Goal: Task Accomplishment & Management: Manage account settings

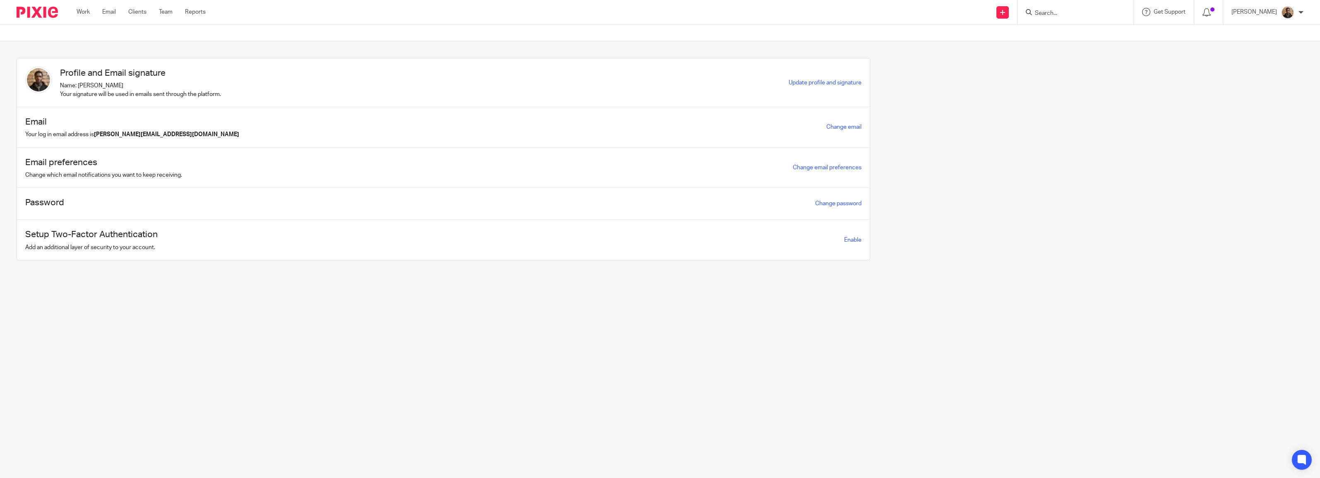
click at [1062, 11] on input "Search" at bounding box center [1071, 13] width 74 height 7
type input "taurus"
click at [1076, 53] on link at bounding box center [1109, 55] width 154 height 19
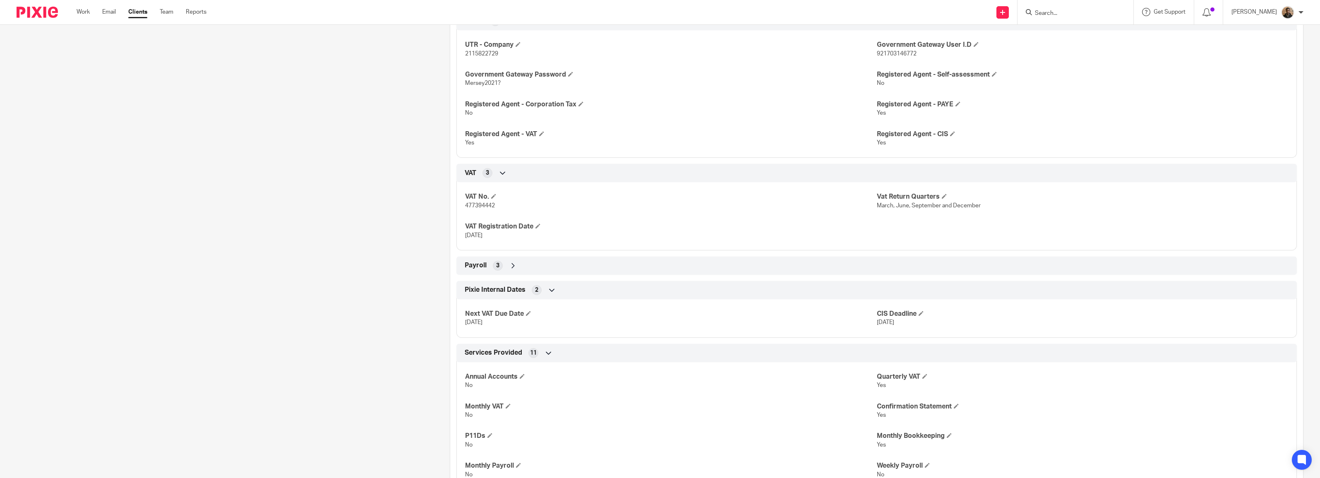
scroll to position [465, 0]
drag, startPoint x: 464, startPoint y: 205, endPoint x: 496, endPoint y: 214, distance: 33.4
click at [497, 214] on div "VAT No. 477394442 Vat Return Quarters March, June, September and December VAT R…" at bounding box center [876, 212] width 840 height 74
drag, startPoint x: 496, startPoint y: 214, endPoint x: 459, endPoint y: 206, distance: 38.1
click at [459, 206] on div "VAT No. 477394442 Vat Return Quarters March, June, September and December VAT R…" at bounding box center [876, 212] width 840 height 74
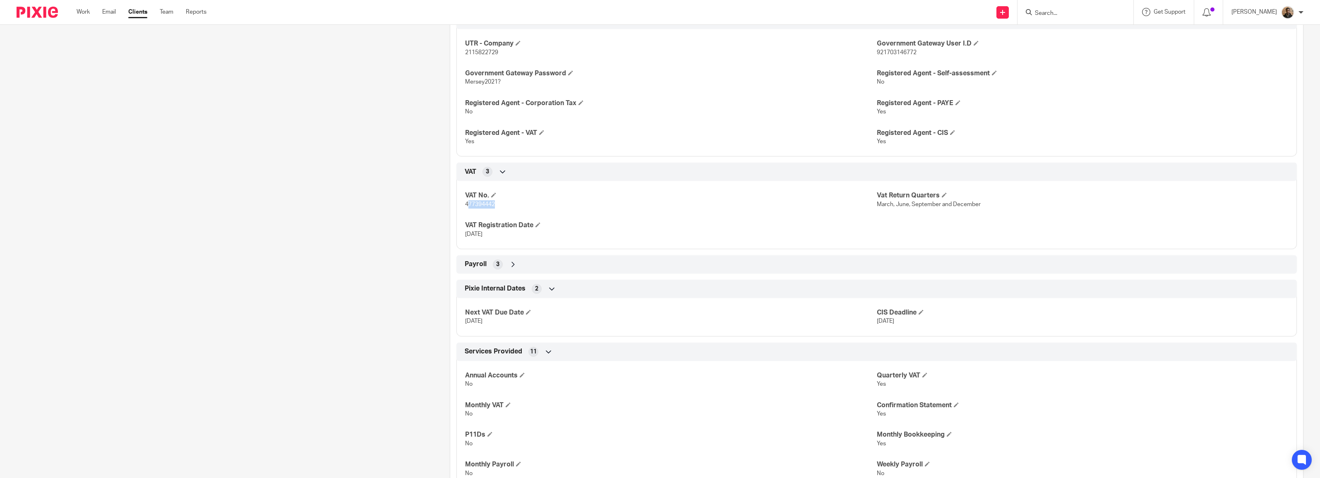
drag, startPoint x: 464, startPoint y: 205, endPoint x: 503, endPoint y: 207, distance: 38.5
click at [503, 206] on p "477394442" at bounding box center [670, 204] width 411 height 8
drag, startPoint x: 503, startPoint y: 207, endPoint x: 464, endPoint y: 206, distance: 38.5
click at [465, 206] on span "477394442" at bounding box center [480, 204] width 30 height 6
drag, startPoint x: 464, startPoint y: 206, endPoint x: 491, endPoint y: 207, distance: 27.8
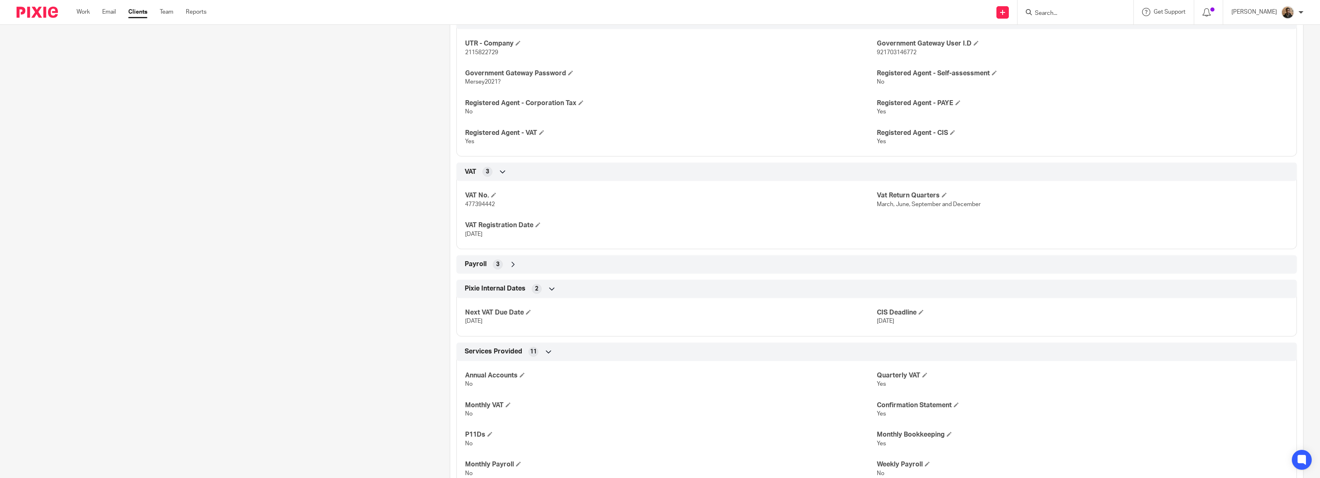
click at [491, 207] on span "477394442" at bounding box center [480, 204] width 30 height 6
drag, startPoint x: 462, startPoint y: 206, endPoint x: 500, endPoint y: 206, distance: 38.1
click at [500, 206] on div "VAT No. 477394442 Vat Return Quarters March, June, September and December VAT R…" at bounding box center [876, 212] width 840 height 74
copy span "477394442"
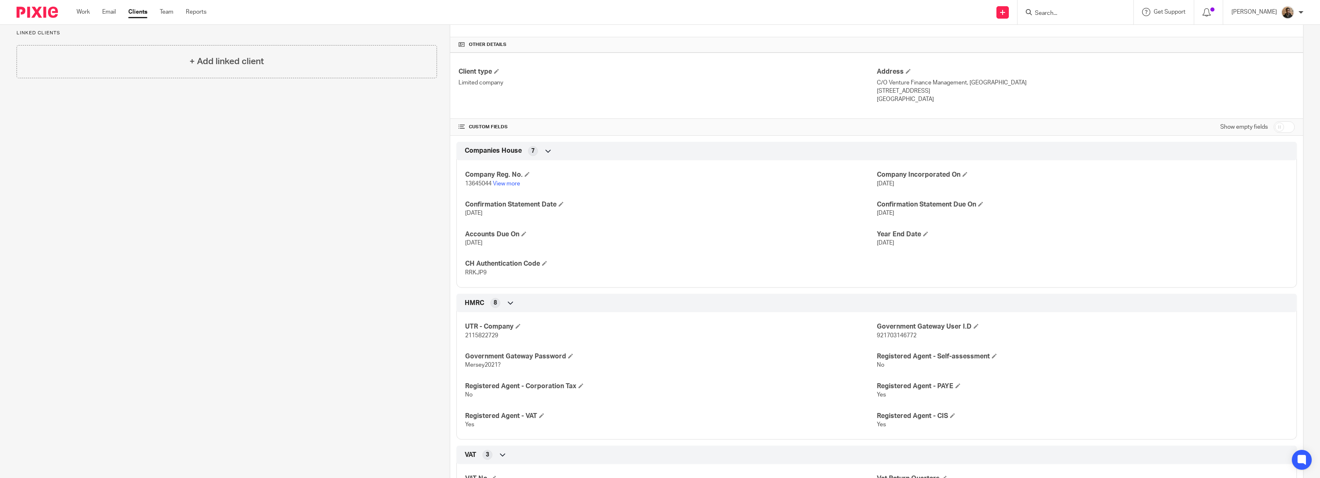
scroll to position [0, 0]
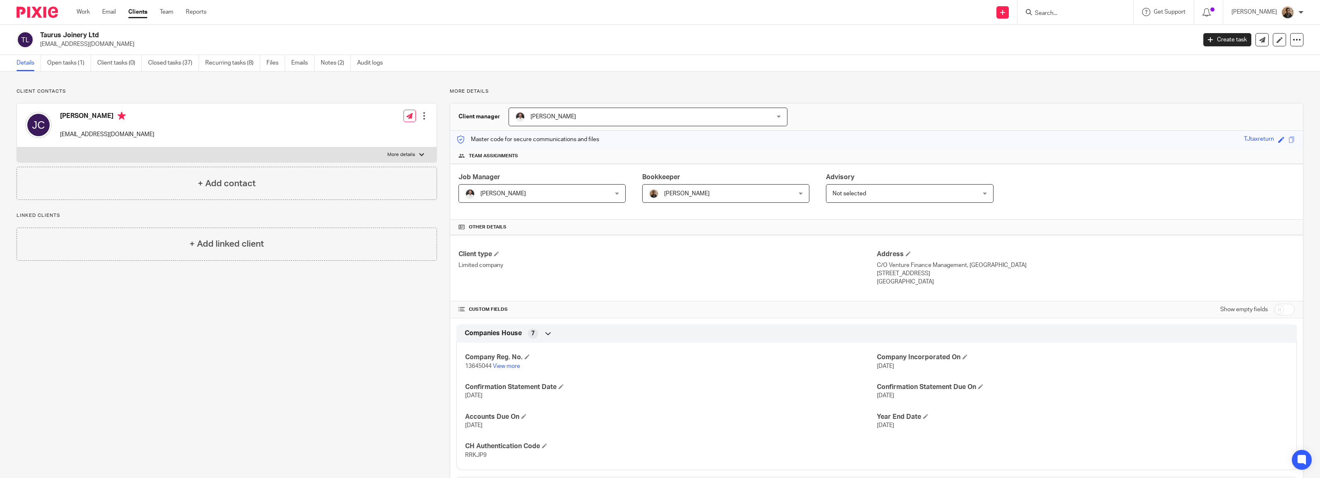
click at [1053, 19] on div at bounding box center [1075, 12] width 116 height 24
click at [1060, 7] on form at bounding box center [1078, 12] width 88 height 10
click at [1072, 5] on div at bounding box center [1075, 12] width 116 height 24
click at [1054, 14] on input "Search" at bounding box center [1071, 13] width 74 height 7
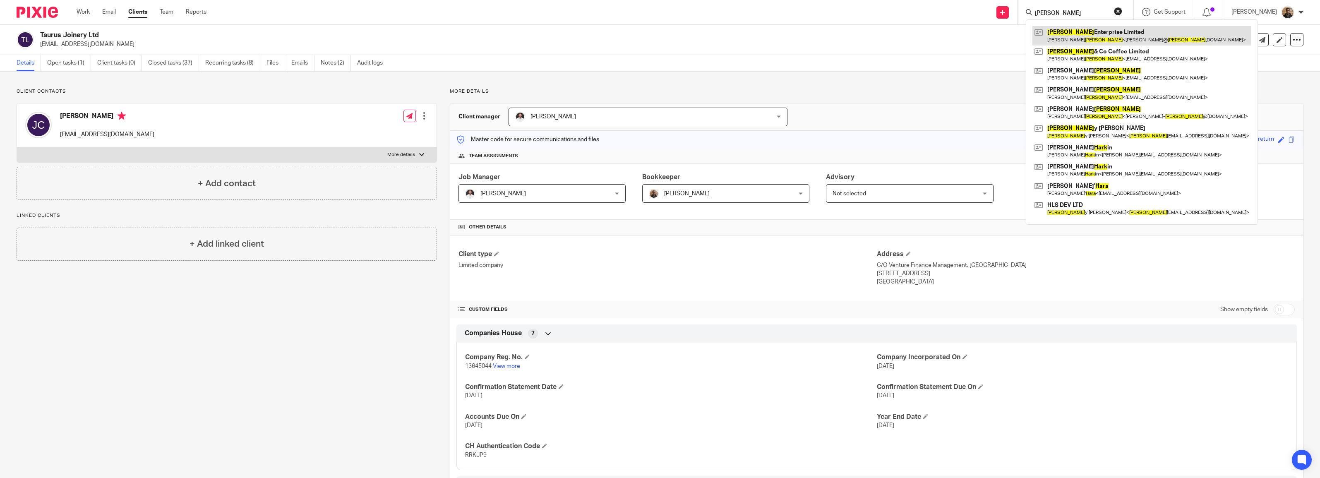
type input "hart"
click at [1087, 40] on link at bounding box center [1141, 35] width 219 height 19
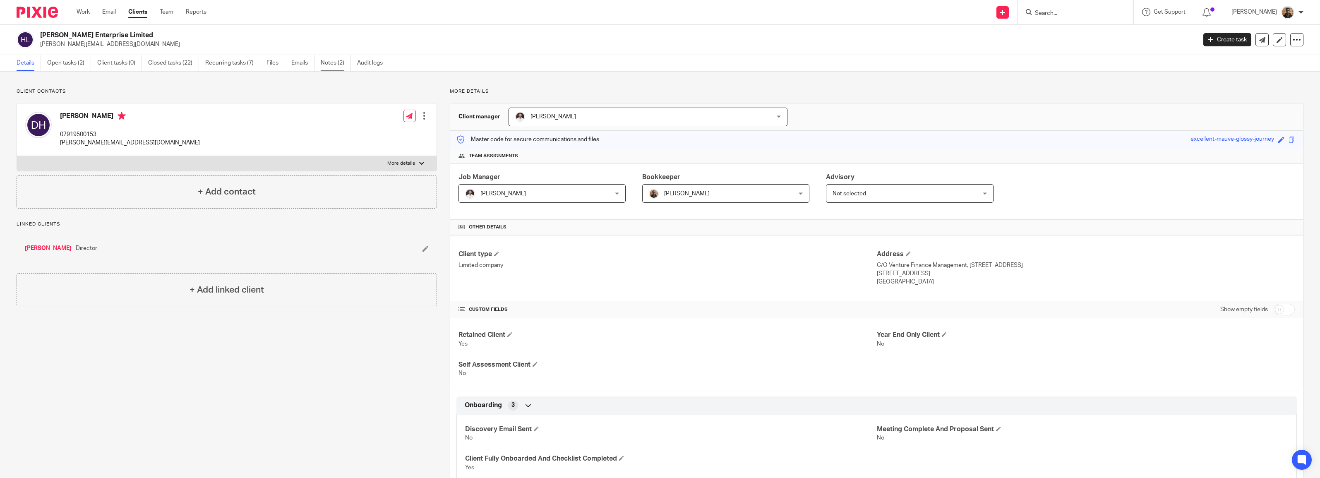
click at [331, 63] on link "Notes (2)" at bounding box center [336, 63] width 30 height 16
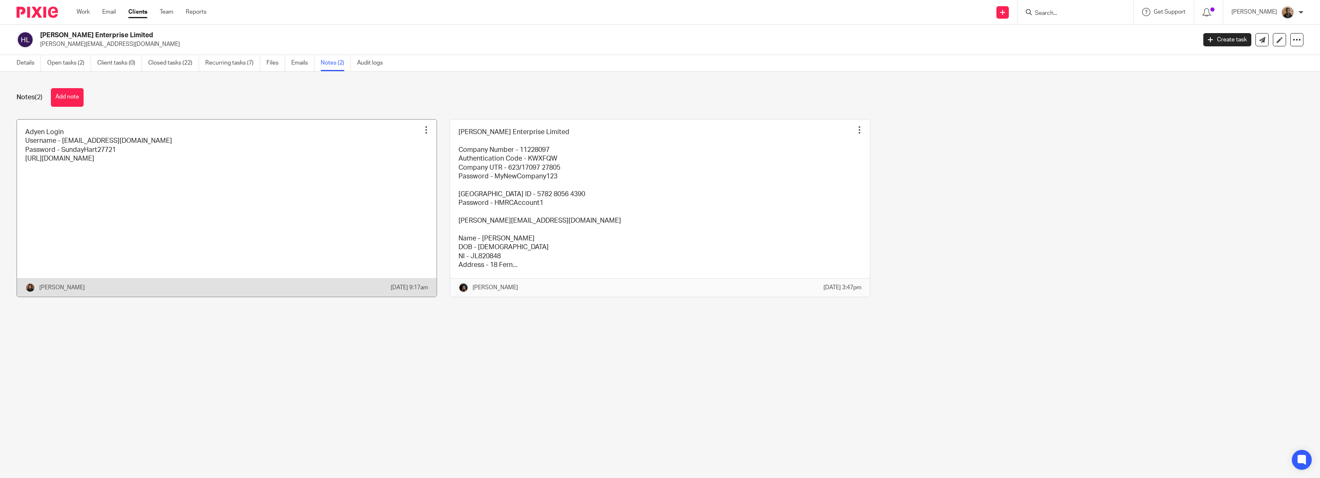
click at [380, 189] on link at bounding box center [226, 208] width 419 height 177
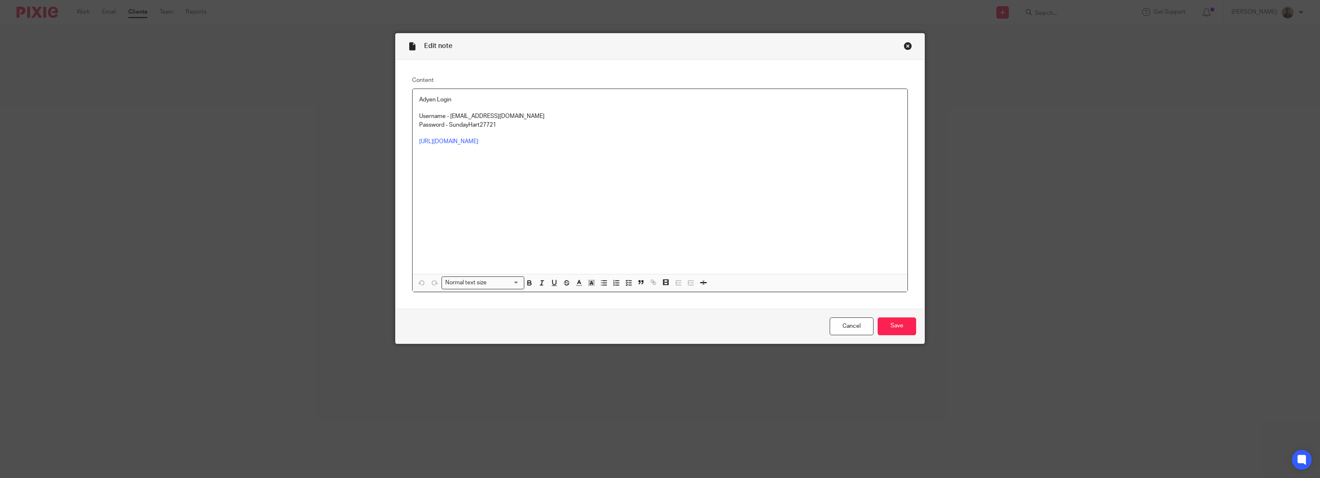
click at [904, 46] on div "Close this dialog window" at bounding box center [908, 46] width 8 height 8
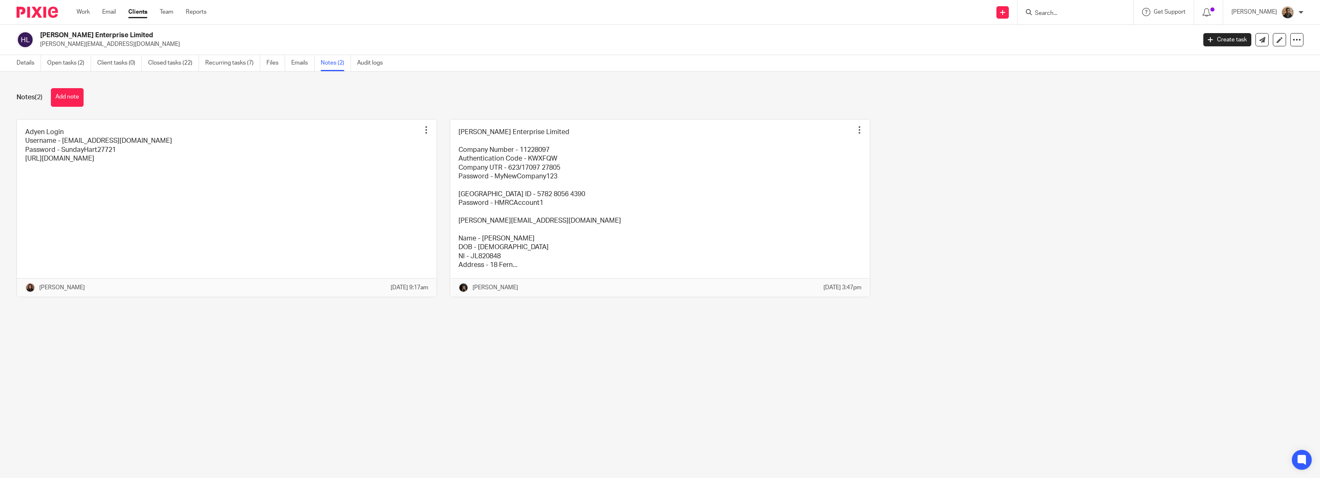
click at [553, 187] on link at bounding box center [659, 208] width 419 height 177
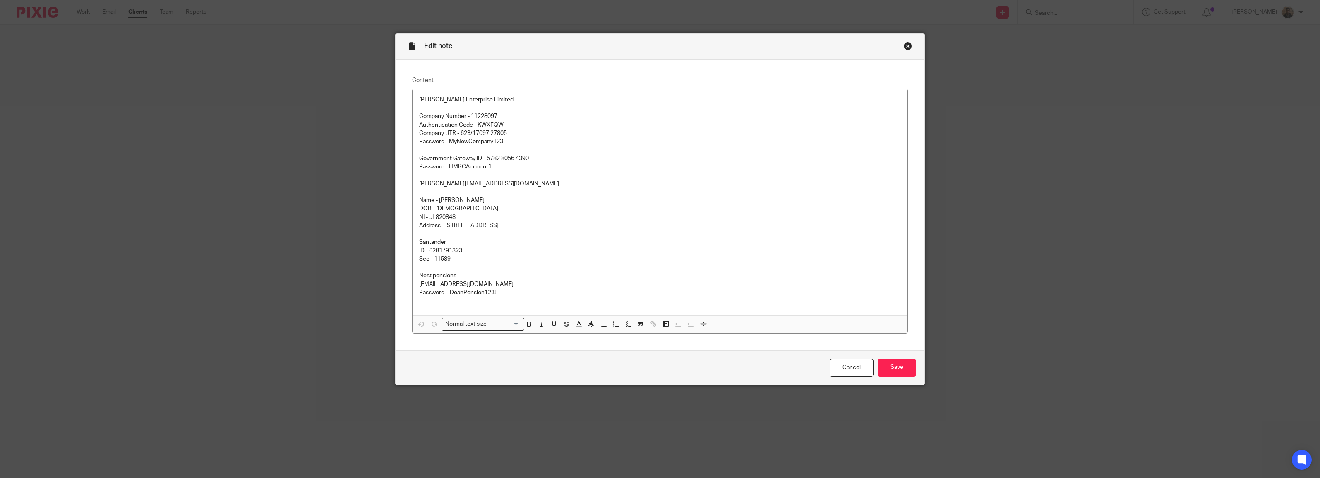
click at [904, 46] on div "Close this dialog window" at bounding box center [908, 46] width 8 height 8
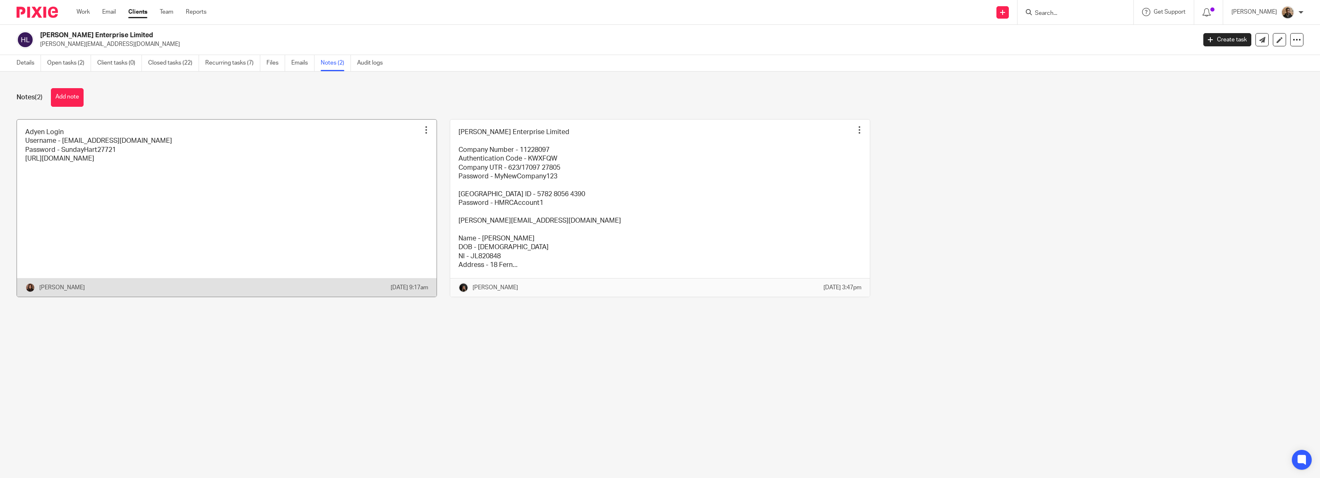
click at [113, 221] on link at bounding box center [226, 208] width 419 height 177
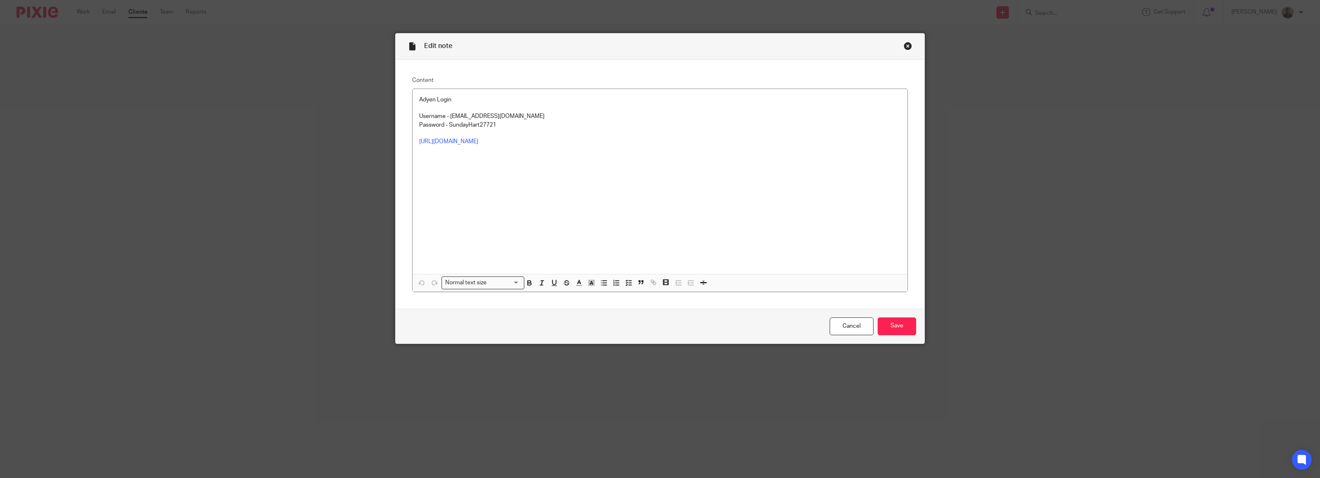
click at [905, 47] on div "Close this dialog window" at bounding box center [908, 46] width 8 height 8
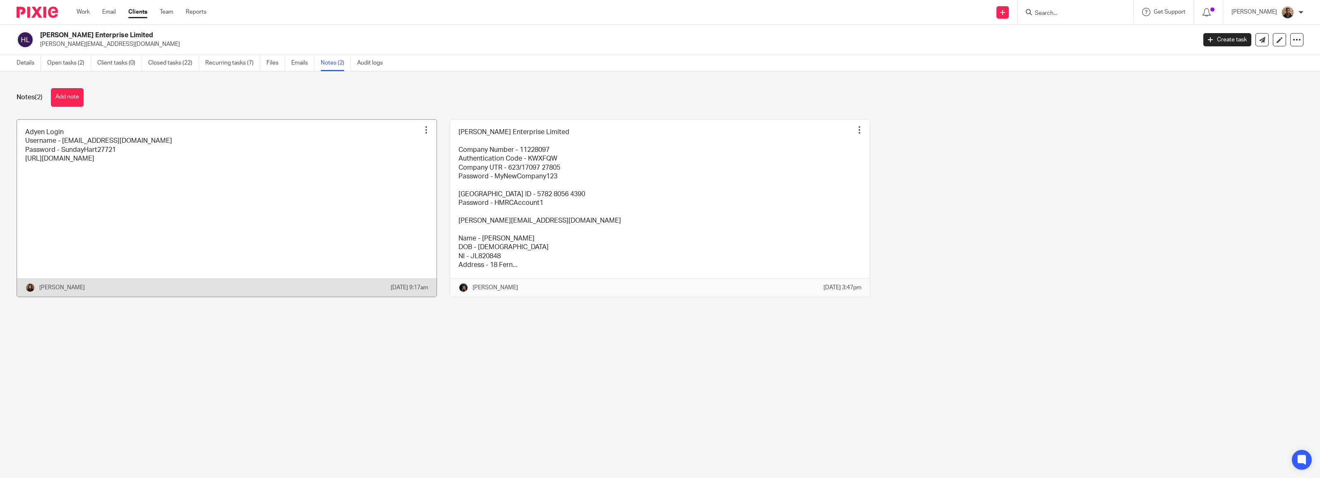
click at [278, 212] on link at bounding box center [226, 208] width 419 height 177
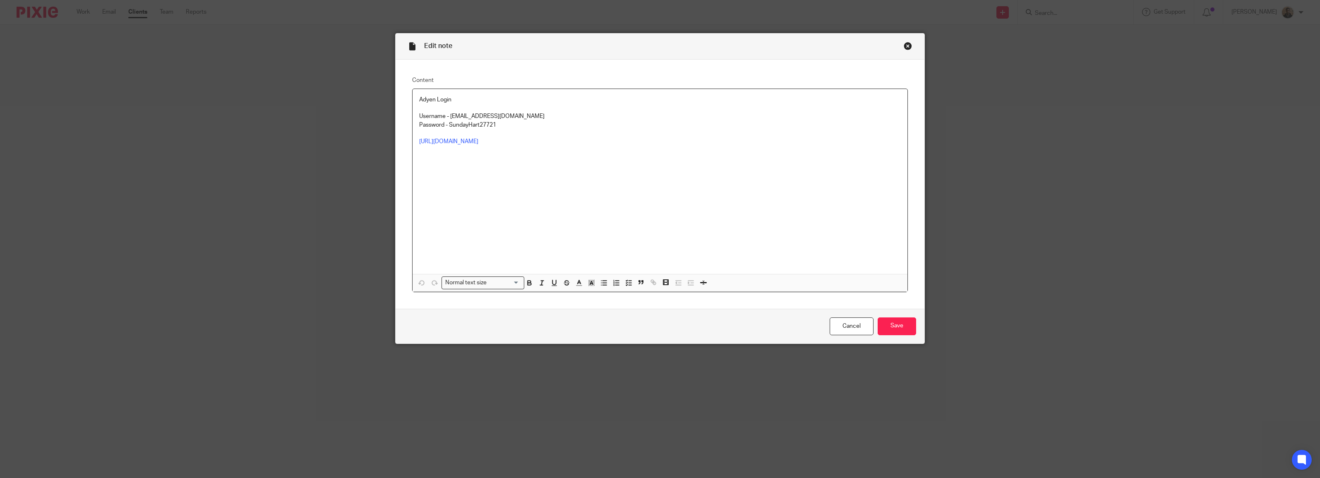
click at [904, 45] on div "Close this dialog window" at bounding box center [908, 46] width 8 height 8
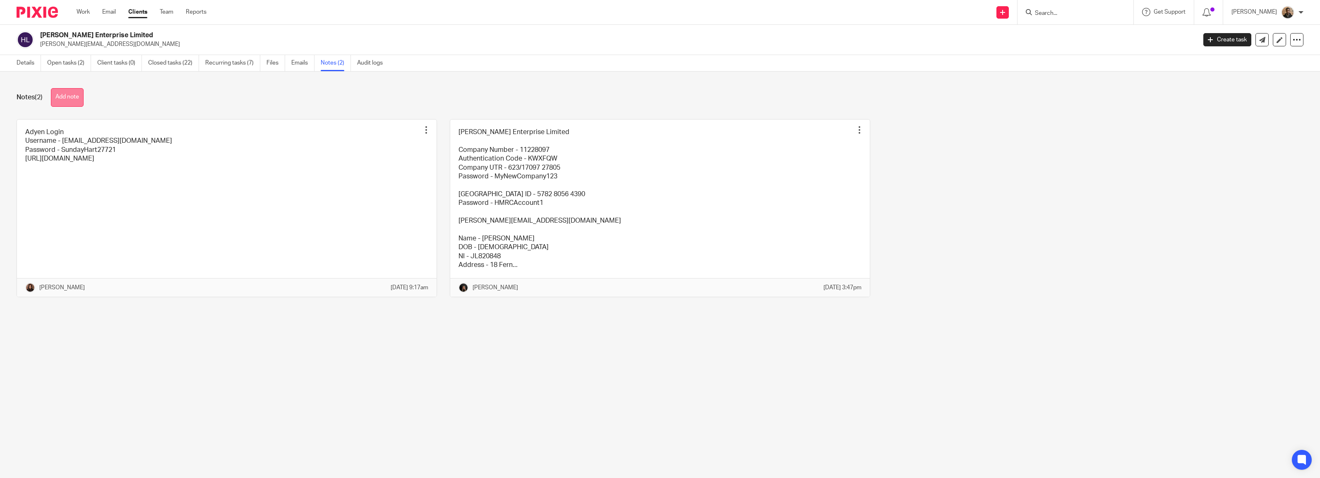
click at [67, 94] on button "Add note" at bounding box center [67, 97] width 33 height 19
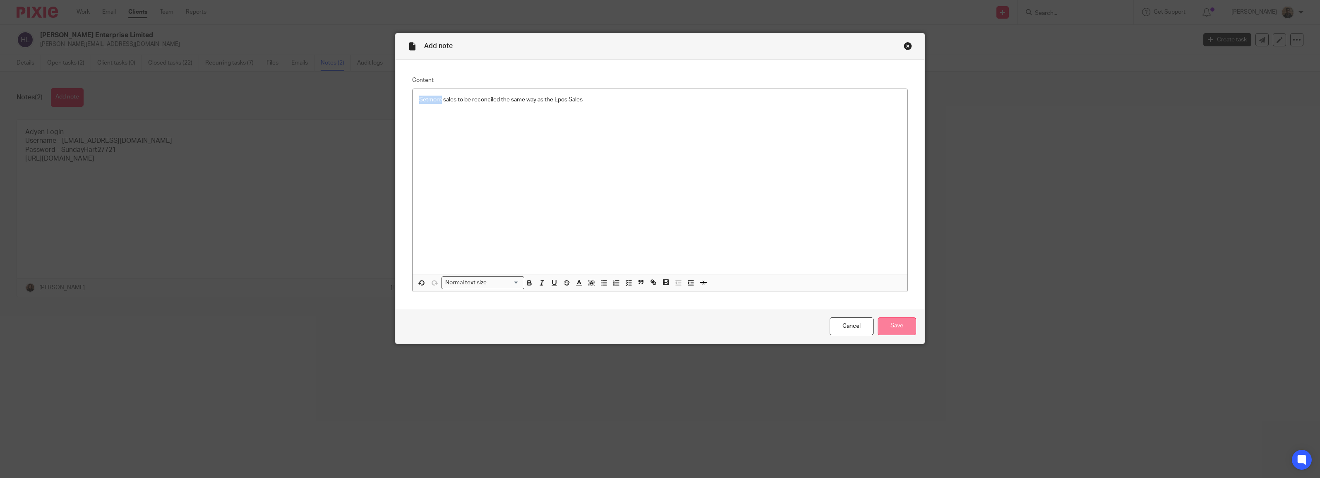
click at [899, 329] on input "Save" at bounding box center [896, 326] width 38 height 18
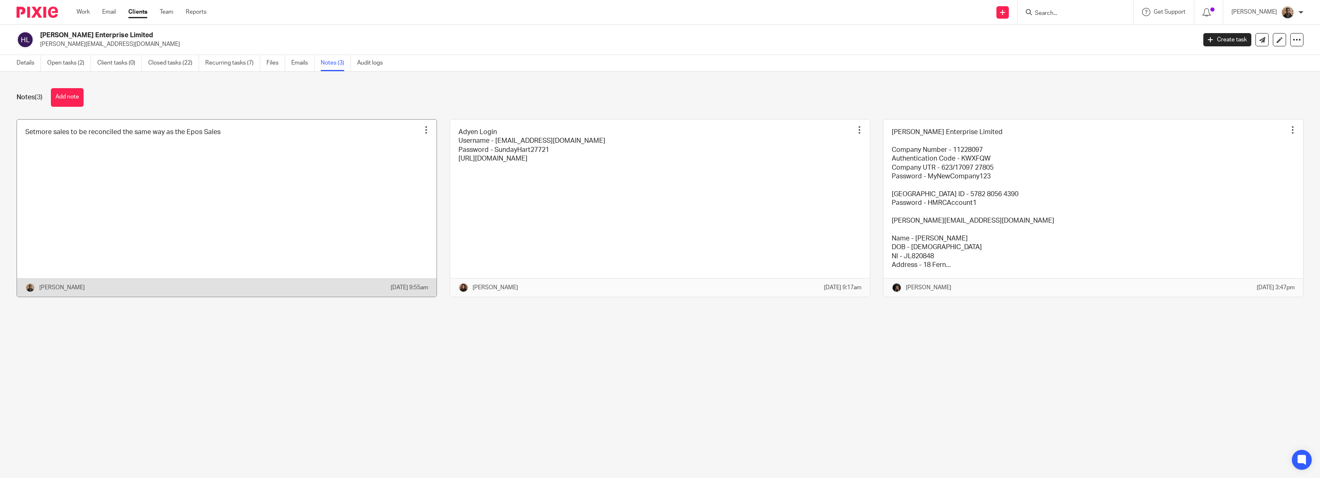
click at [306, 170] on link at bounding box center [226, 208] width 419 height 177
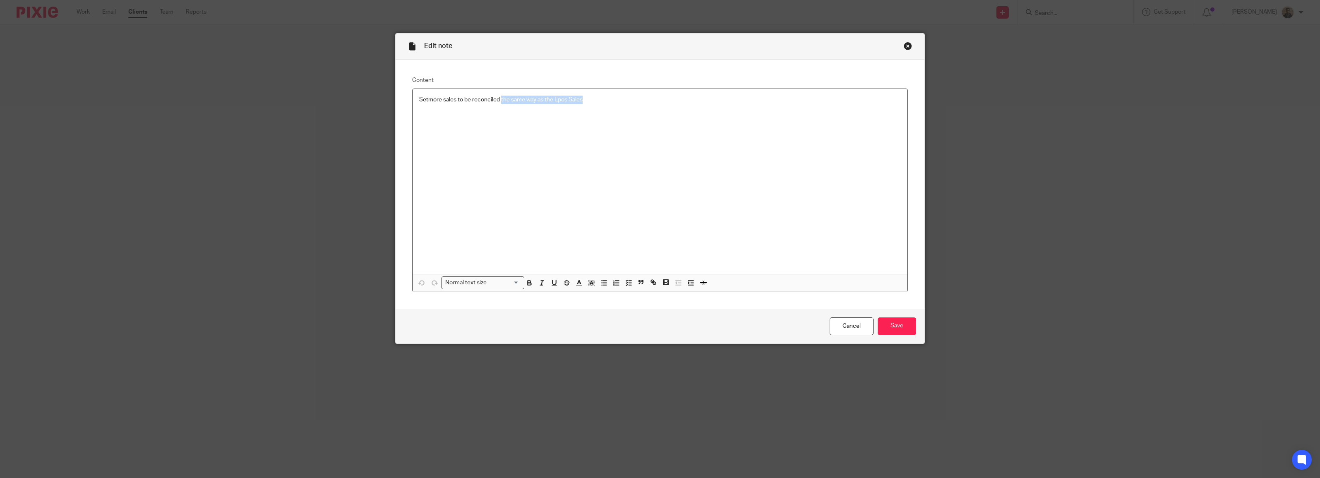
drag, startPoint x: 533, startPoint y: 102, endPoint x: 498, endPoint y: 108, distance: 35.6
click at [498, 108] on div "Setmore sales to be reconciled the same way as the Epos Sales" at bounding box center [659, 181] width 495 height 185
click at [906, 328] on input "Save" at bounding box center [896, 326] width 38 height 18
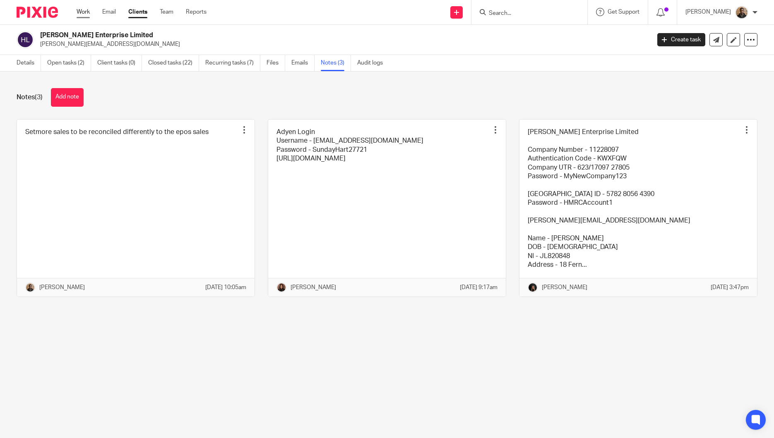
click at [87, 15] on link "Work" at bounding box center [83, 12] width 13 height 8
